Goal: Task Accomplishment & Management: Complete application form

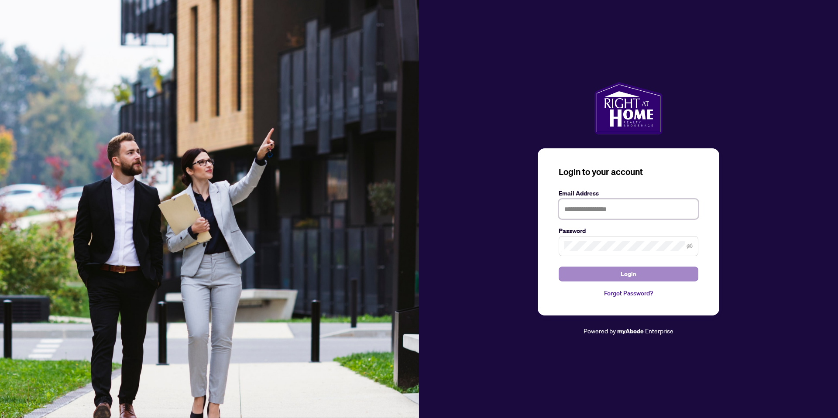
type input "**********"
click at [631, 276] on span "Login" at bounding box center [628, 274] width 16 height 14
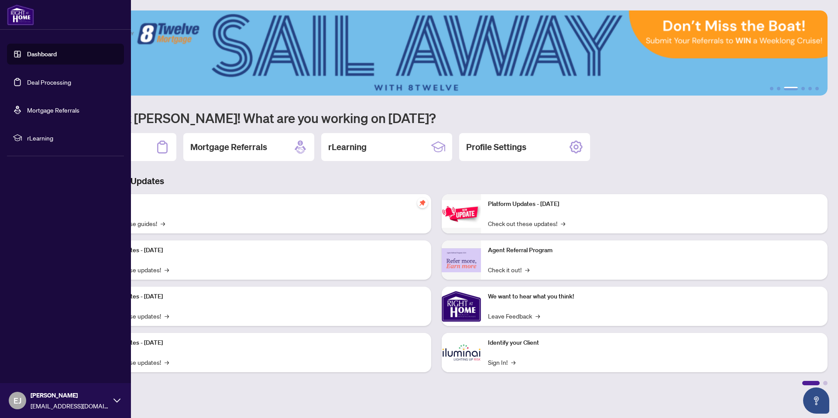
click at [45, 82] on link "Deal Processing" at bounding box center [49, 82] width 44 height 8
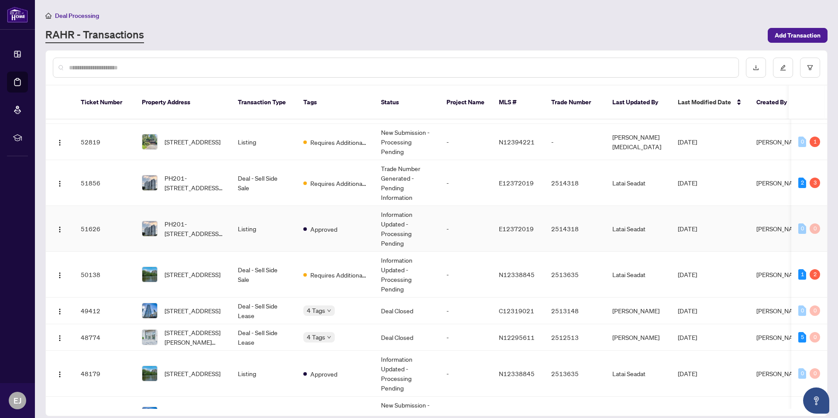
scroll to position [93, 0]
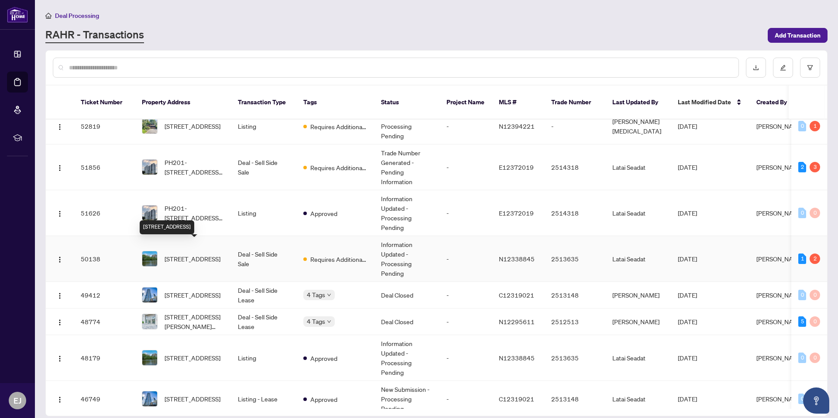
click at [184, 254] on span "[STREET_ADDRESS]" at bounding box center [192, 259] width 56 height 10
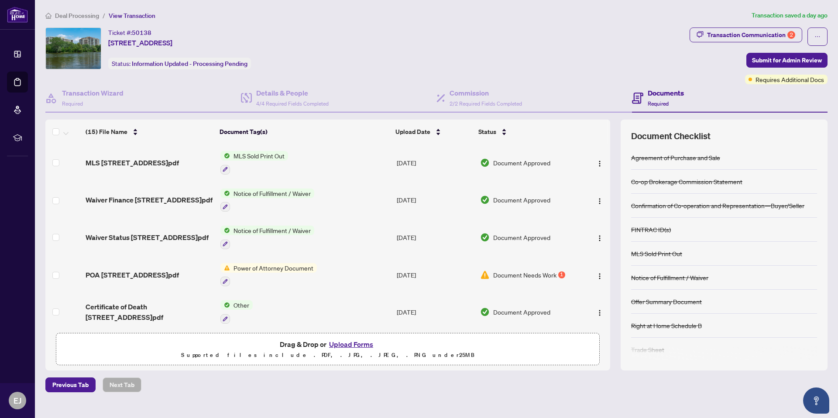
scroll to position [236, 0]
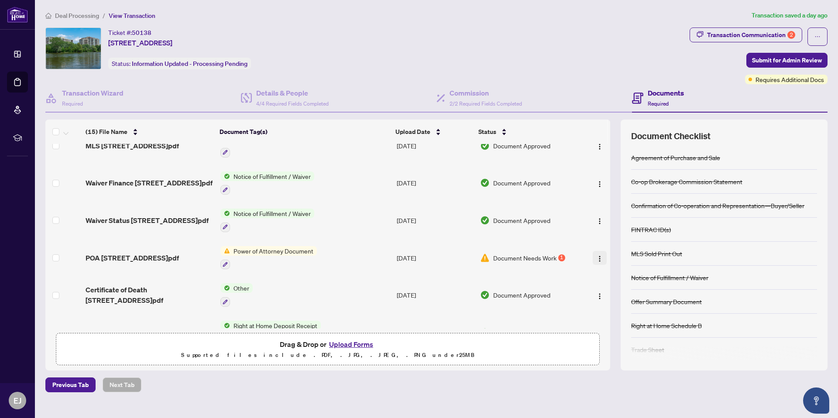
click at [597, 255] on img "button" at bounding box center [599, 258] width 7 height 7
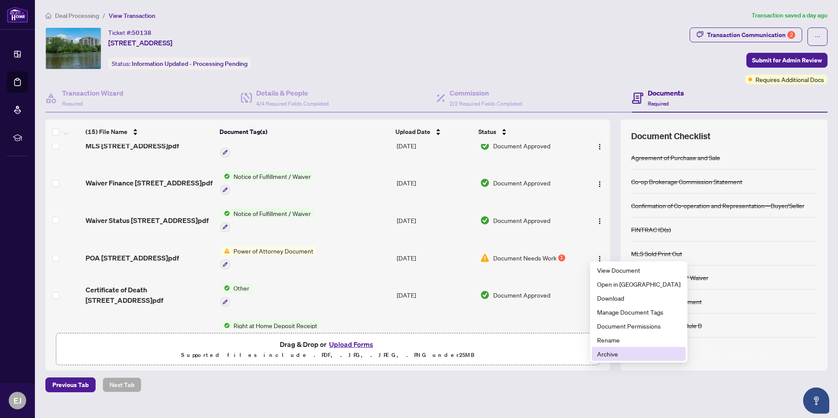
click at [612, 354] on span "Archive" at bounding box center [638, 354] width 83 height 10
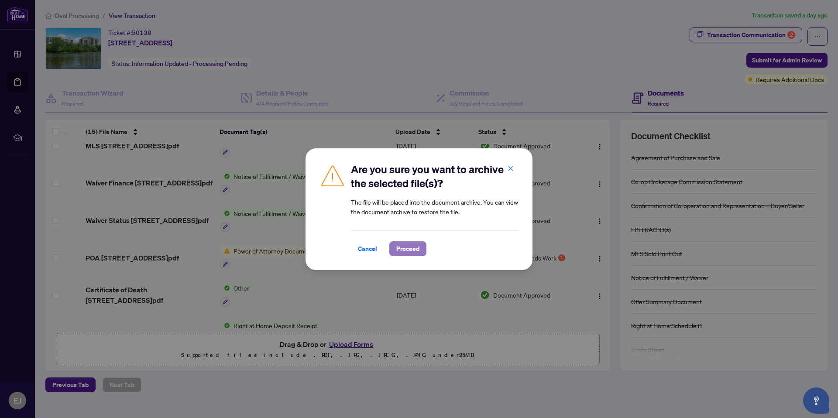
click at [416, 252] on span "Proceed" at bounding box center [407, 249] width 23 height 14
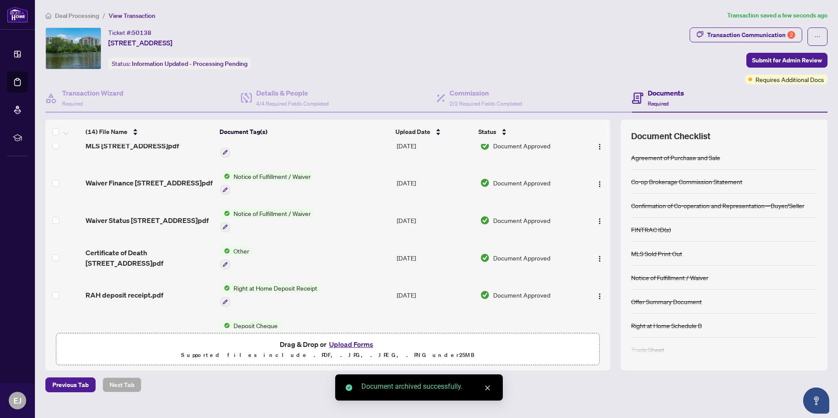
click at [355, 344] on button "Upload Forms" at bounding box center [350, 344] width 49 height 11
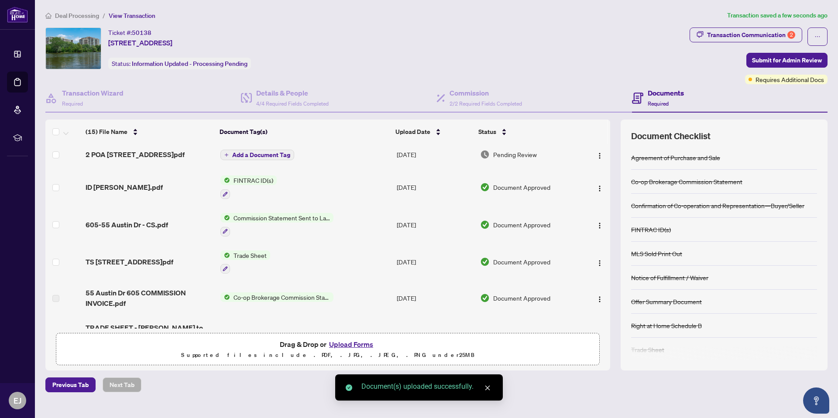
scroll to position [0, 0]
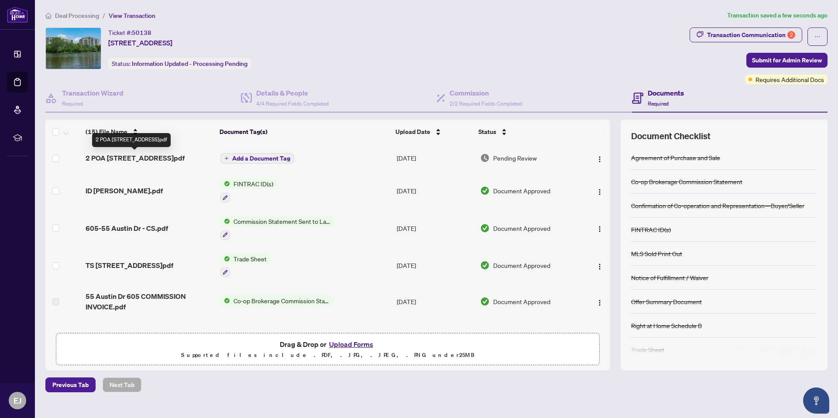
click at [128, 156] on span "2 POA [STREET_ADDRESS]pdf" at bounding box center [135, 158] width 99 height 10
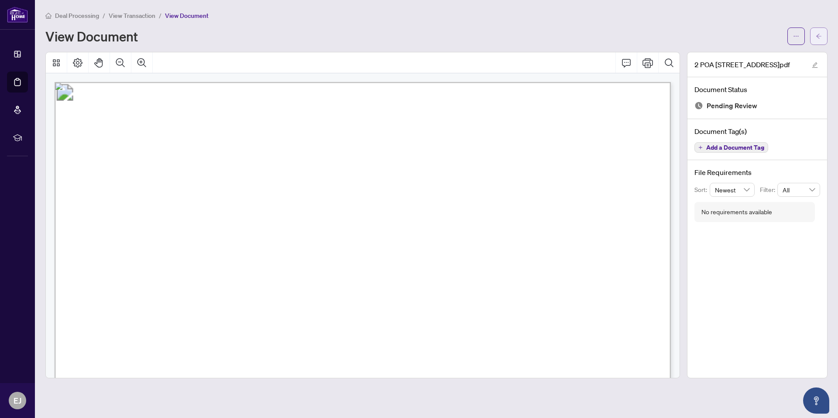
click at [818, 36] on icon "arrow-left" at bounding box center [818, 36] width 6 height 6
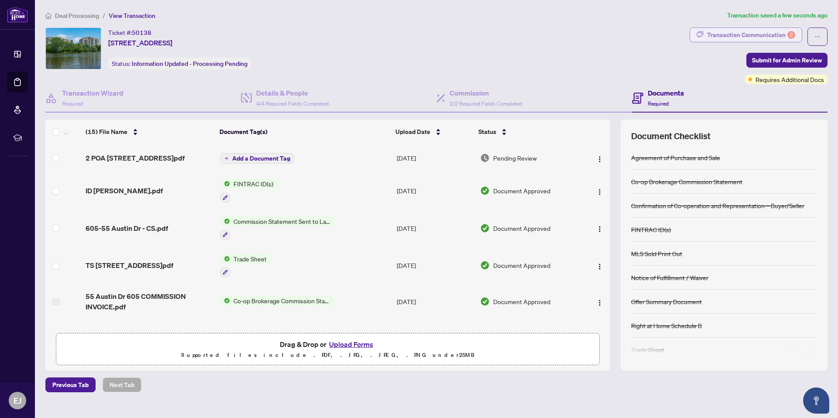
click at [767, 34] on div "Transaction Communication 2" at bounding box center [751, 35] width 88 height 14
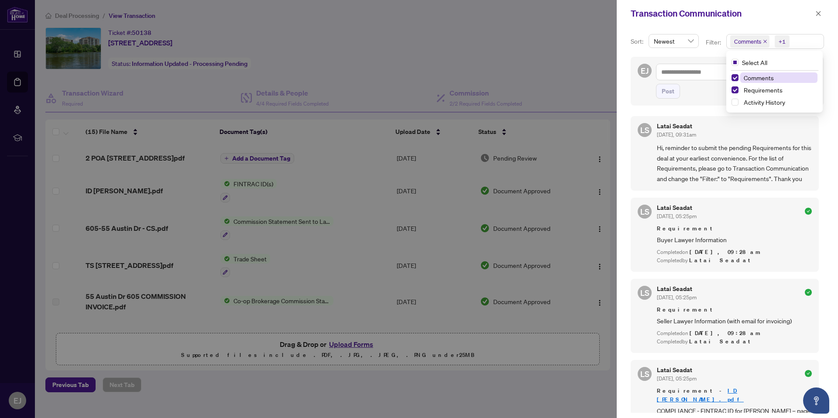
click at [746, 41] on span "Comments" at bounding box center [747, 41] width 27 height 9
click at [733, 75] on span "Select Comments" at bounding box center [734, 77] width 7 height 7
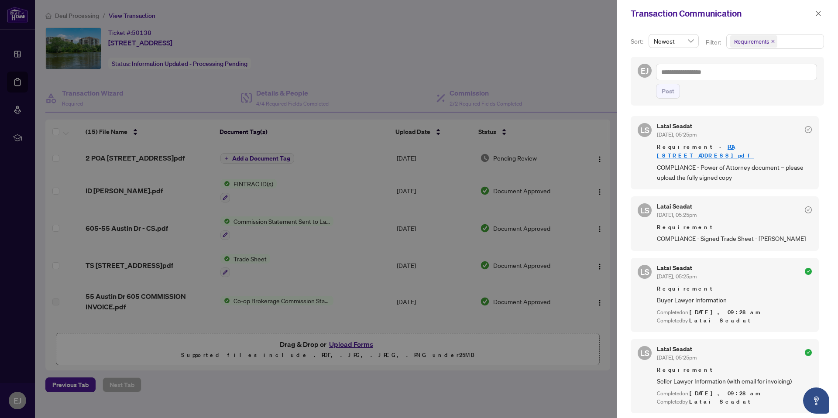
drag, startPoint x: 818, startPoint y: 11, endPoint x: 837, endPoint y: 105, distance: 96.3
click at [818, 11] on icon "close" at bounding box center [818, 13] width 6 height 6
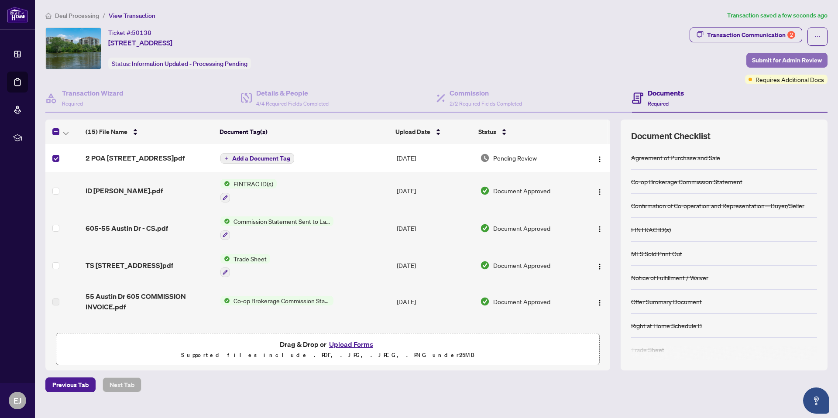
click at [783, 60] on span "Submit for Admin Review" at bounding box center [787, 60] width 70 height 14
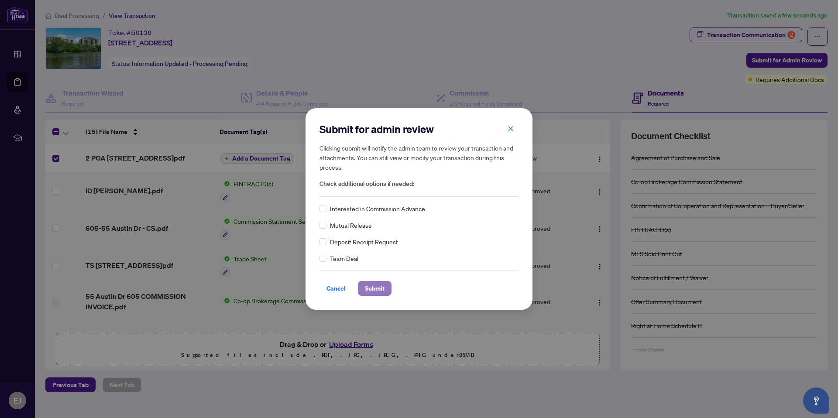
click at [372, 287] on span "Submit" at bounding box center [375, 288] width 20 height 14
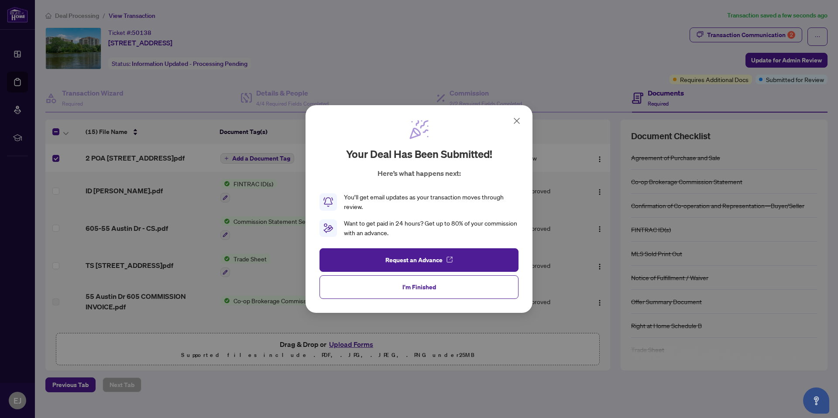
drag, startPoint x: 438, startPoint y: 288, endPoint x: 716, endPoint y: 282, distance: 277.6
click at [438, 288] on button "I'm Finished" at bounding box center [418, 287] width 199 height 24
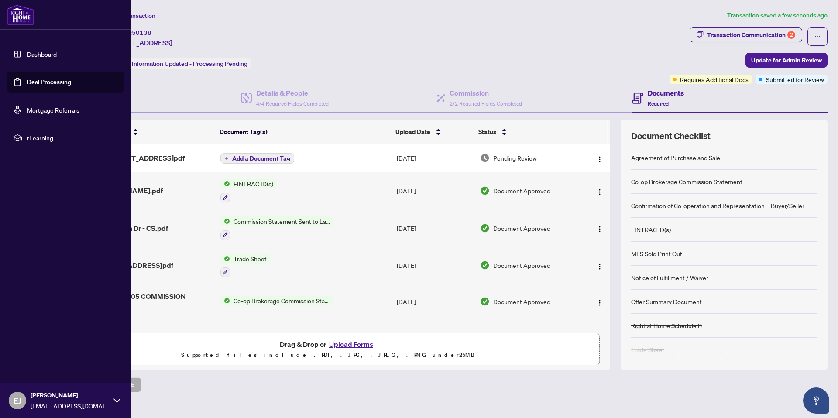
click at [34, 83] on link "Deal Processing" at bounding box center [49, 82] width 44 height 8
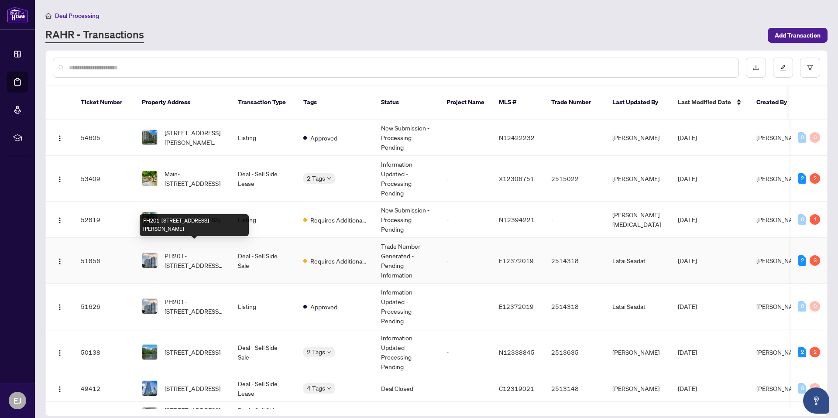
click at [195, 251] on span "PH201-[STREET_ADDRESS][PERSON_NAME]" at bounding box center [193, 260] width 59 height 19
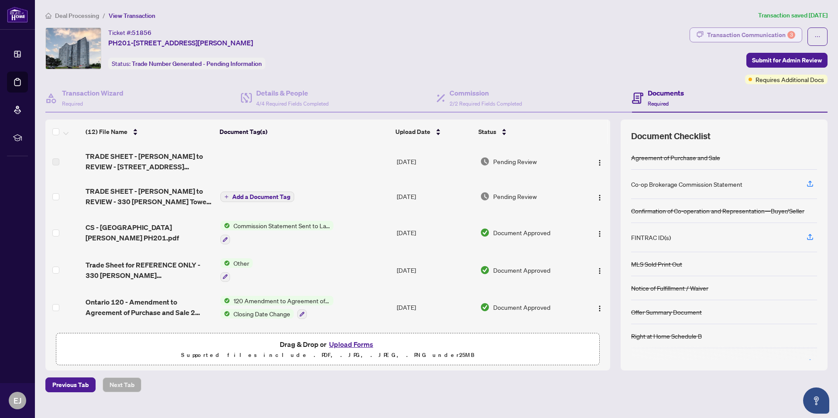
click at [759, 34] on div "Transaction Communication 3" at bounding box center [751, 35] width 88 height 14
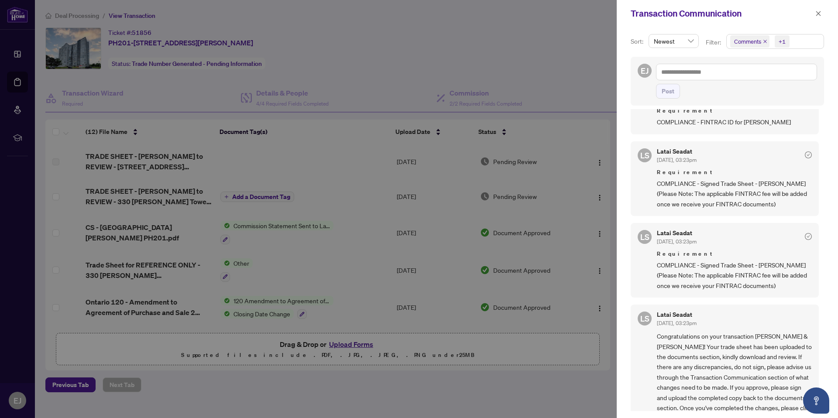
scroll to position [62, 0]
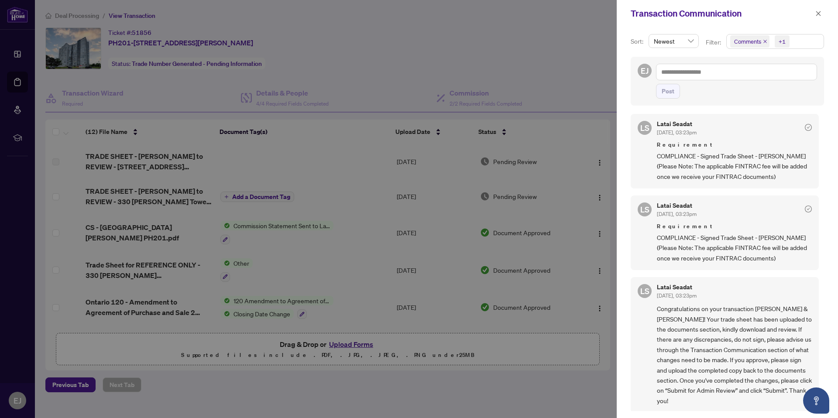
drag, startPoint x: 817, startPoint y: 16, endPoint x: 837, endPoint y: 99, distance: 85.7
click at [817, 16] on icon "close" at bounding box center [818, 13] width 6 height 6
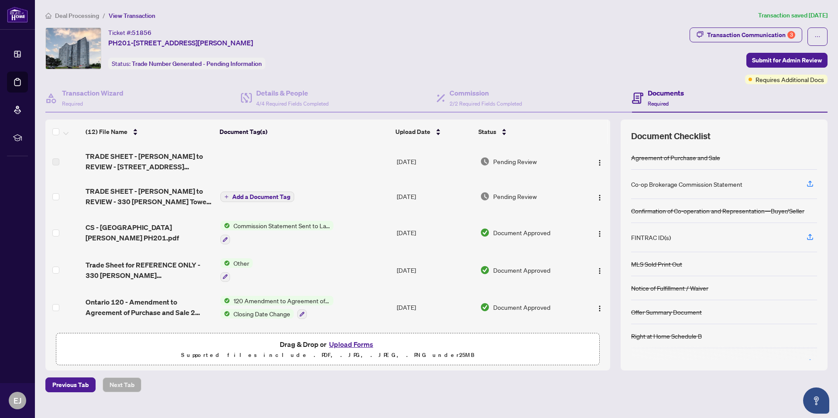
scroll to position [27, 0]
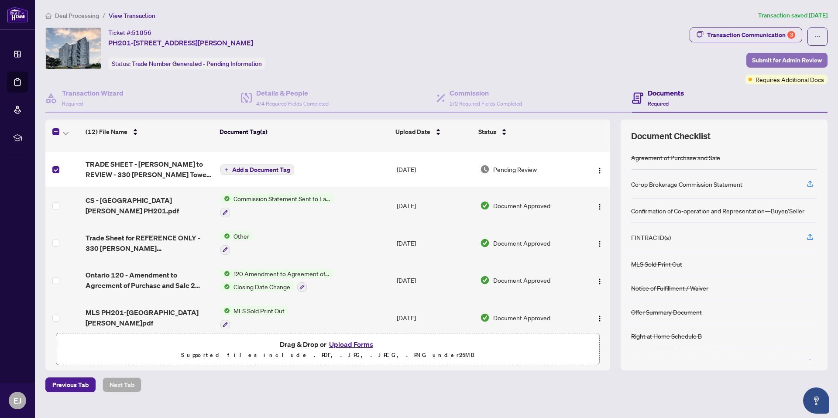
click at [781, 57] on span "Submit for Admin Review" at bounding box center [787, 60] width 70 height 14
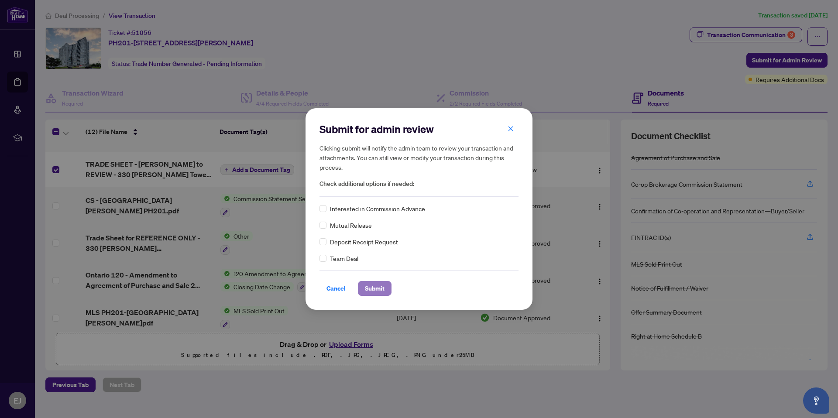
click at [373, 287] on span "Submit" at bounding box center [375, 288] width 20 height 14
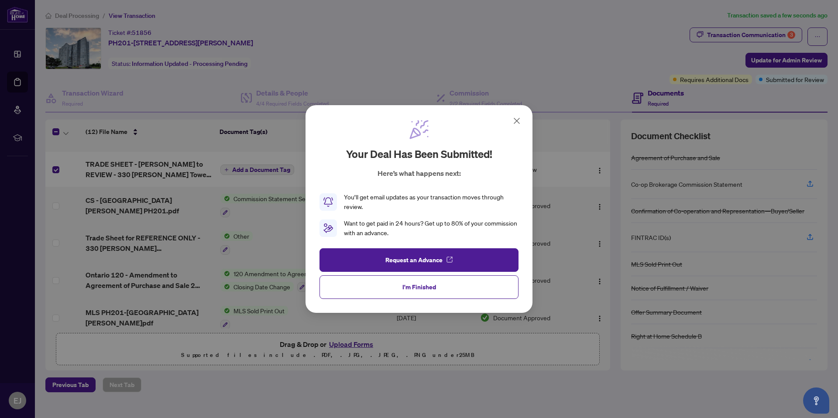
click at [423, 290] on span "I'm Finished" at bounding box center [419, 287] width 34 height 14
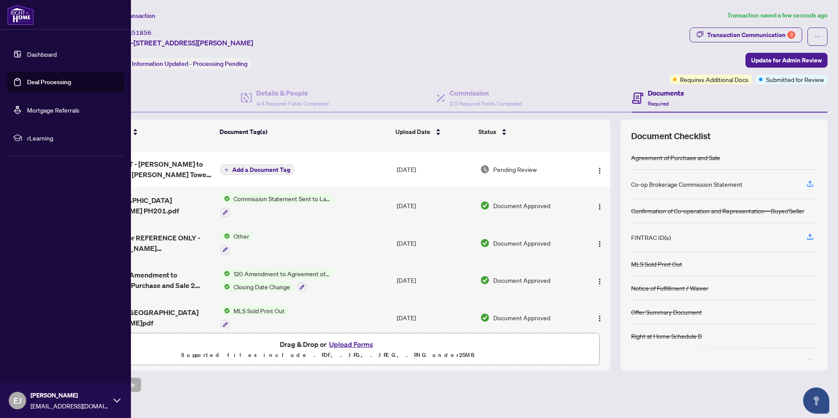
click at [42, 81] on link "Deal Processing" at bounding box center [49, 82] width 44 height 8
